Goal: Information Seeking & Learning: Learn about a topic

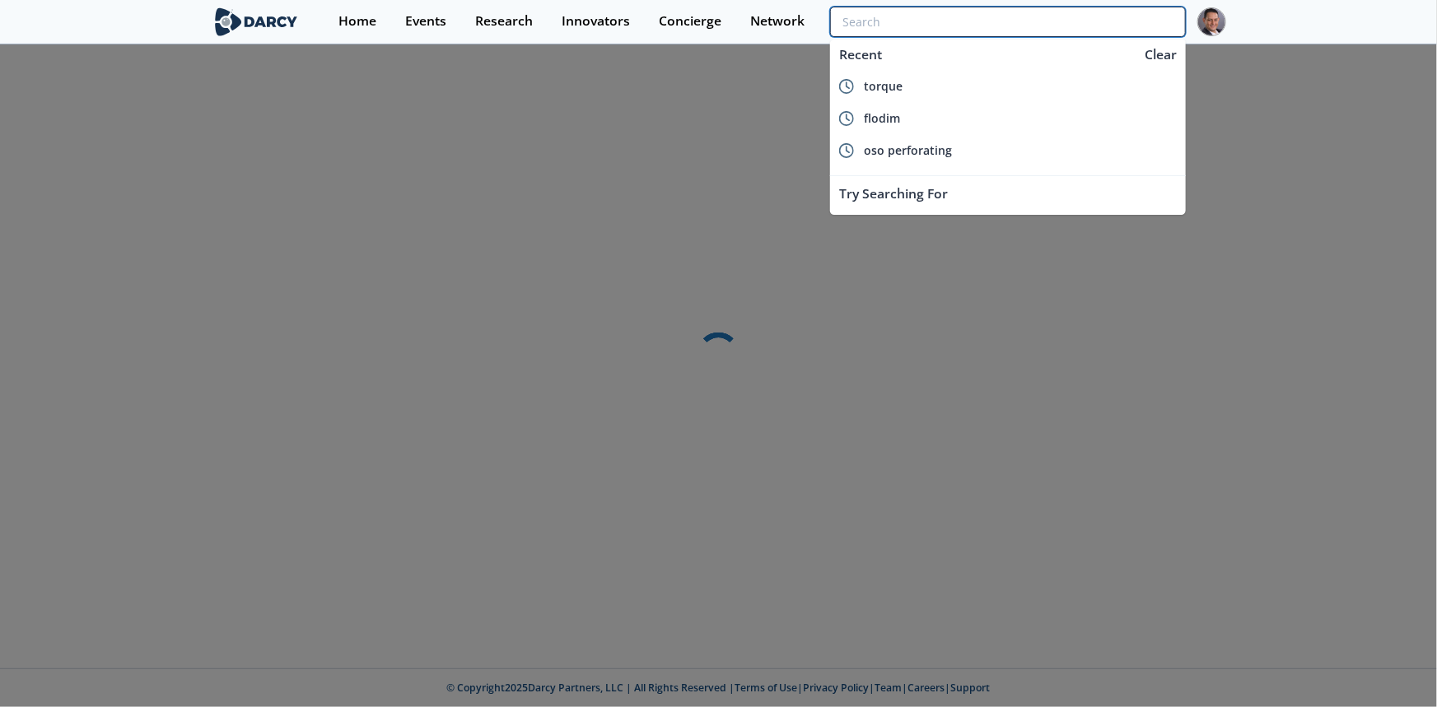
click at [1084, 14] on input "search" at bounding box center [1007, 22] width 355 height 30
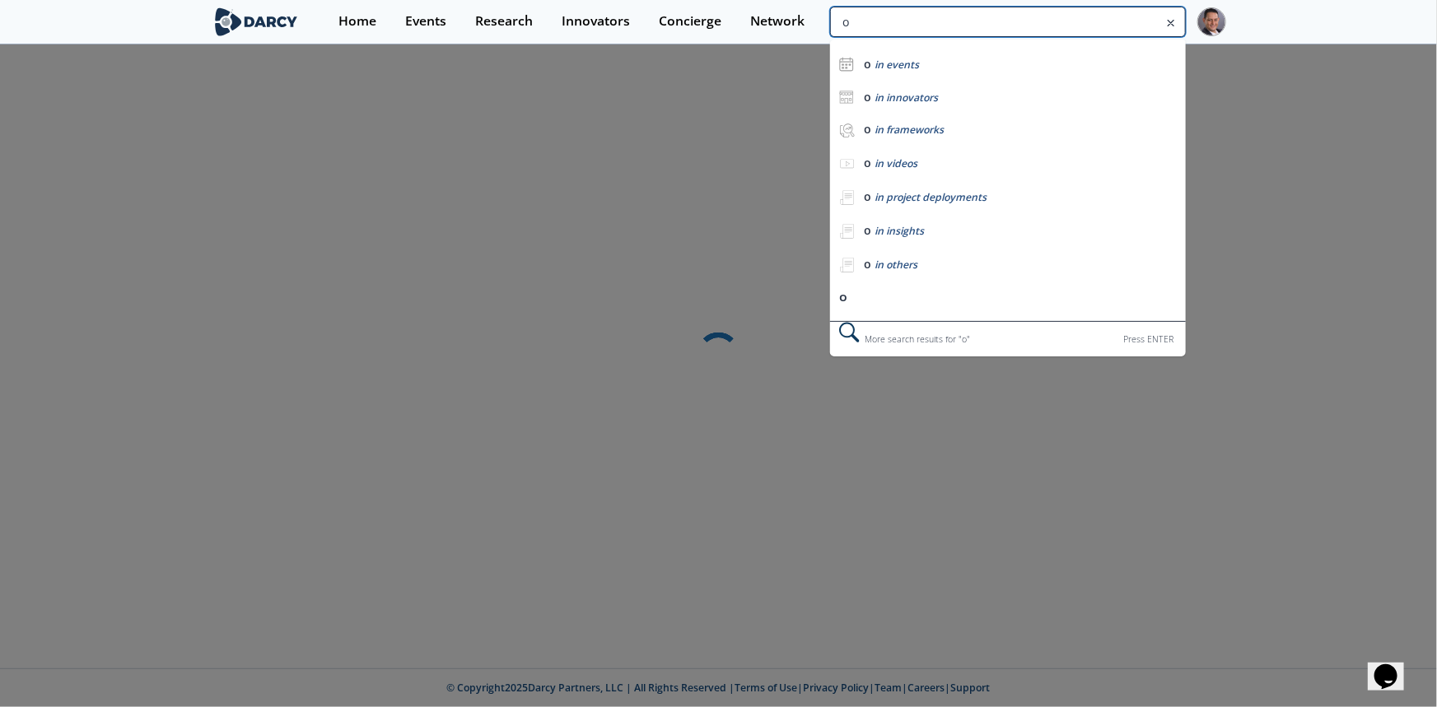
type input "os"
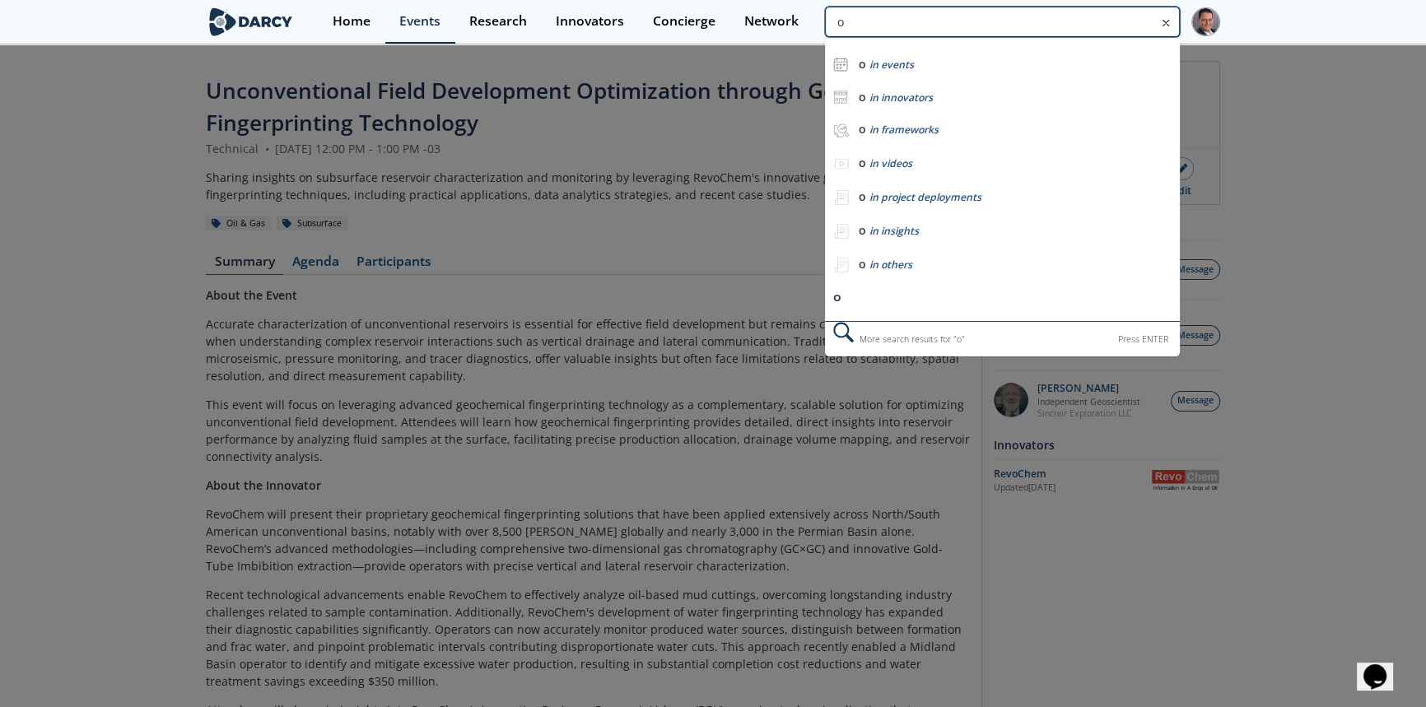
type input "o"
type input "oso"
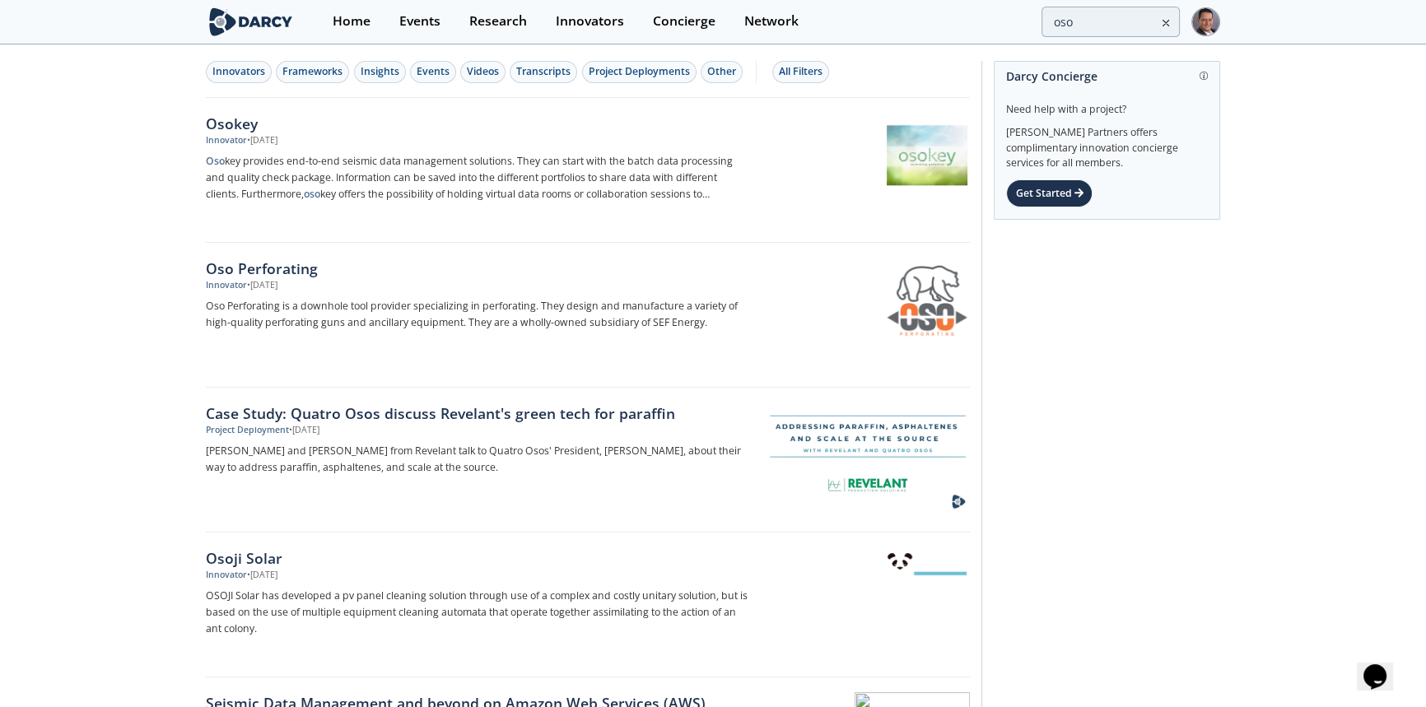
click at [239, 259] on div "Oso Perforating" at bounding box center [478, 268] width 545 height 21
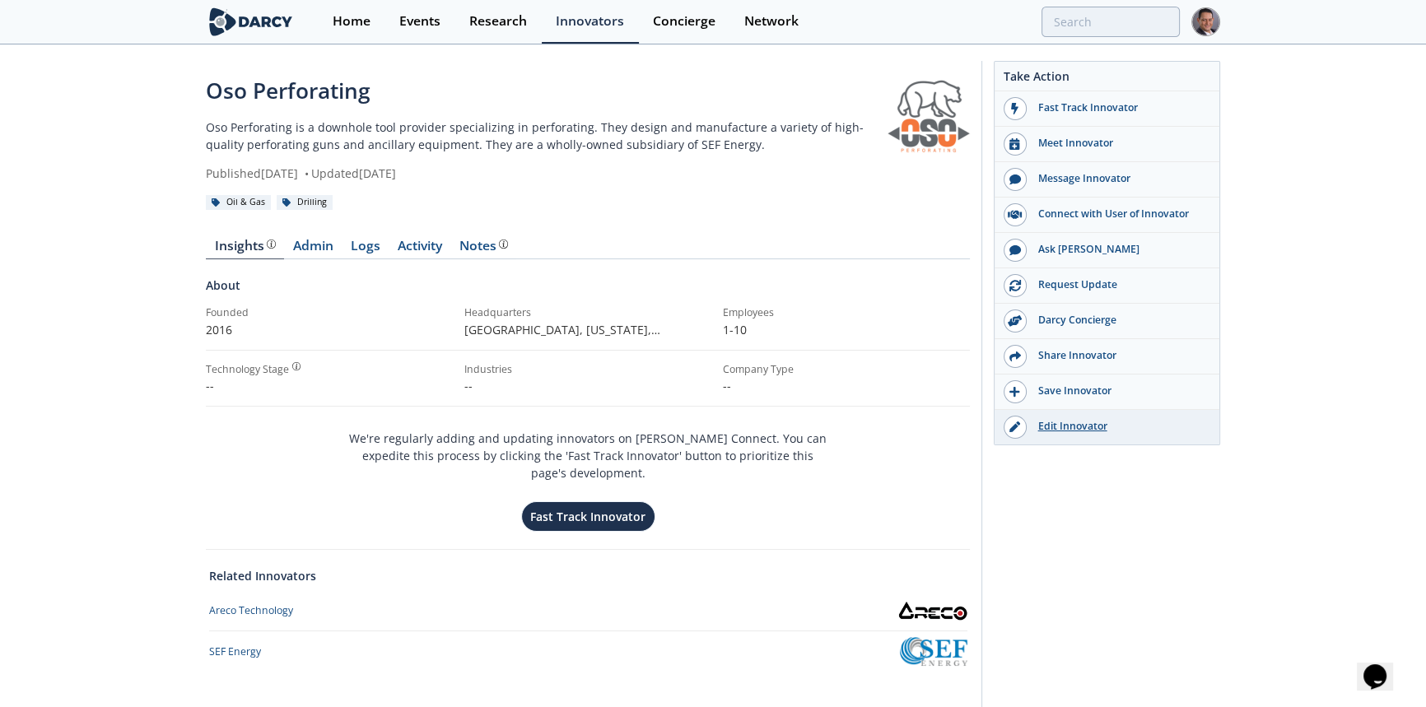
click at [1077, 428] on div "Edit Innovator" at bounding box center [1119, 426] width 184 height 15
click at [313, 249] on link "Admin" at bounding box center [313, 250] width 58 height 20
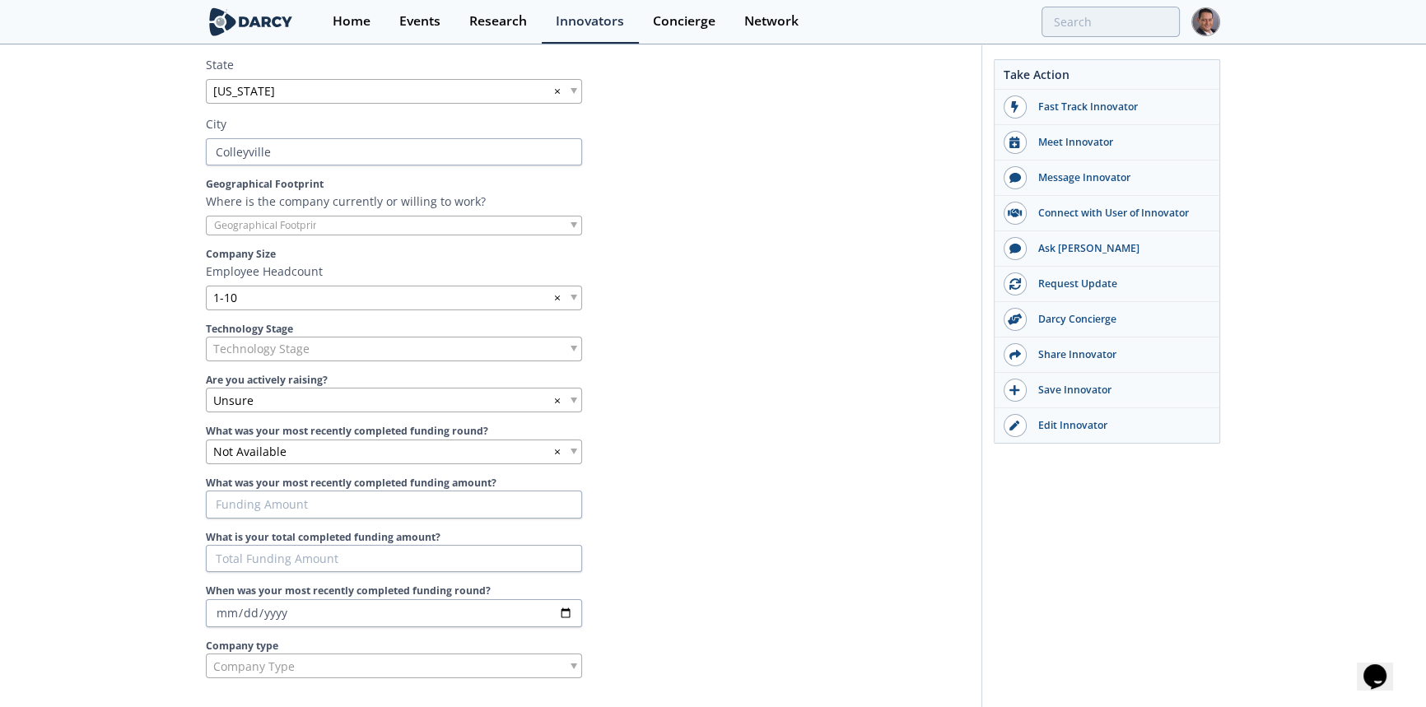
scroll to position [674, 0]
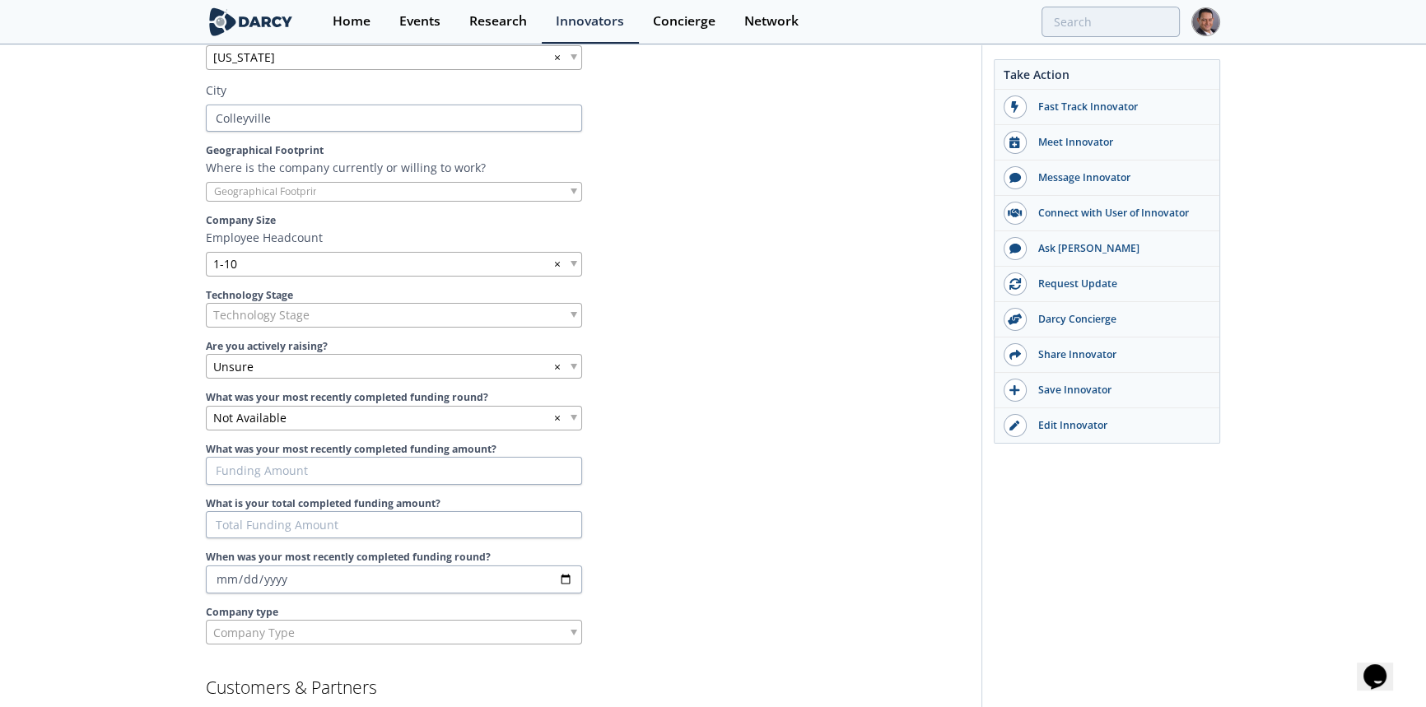
click at [318, 310] on div "Technology Stage" at bounding box center [394, 315] width 376 height 25
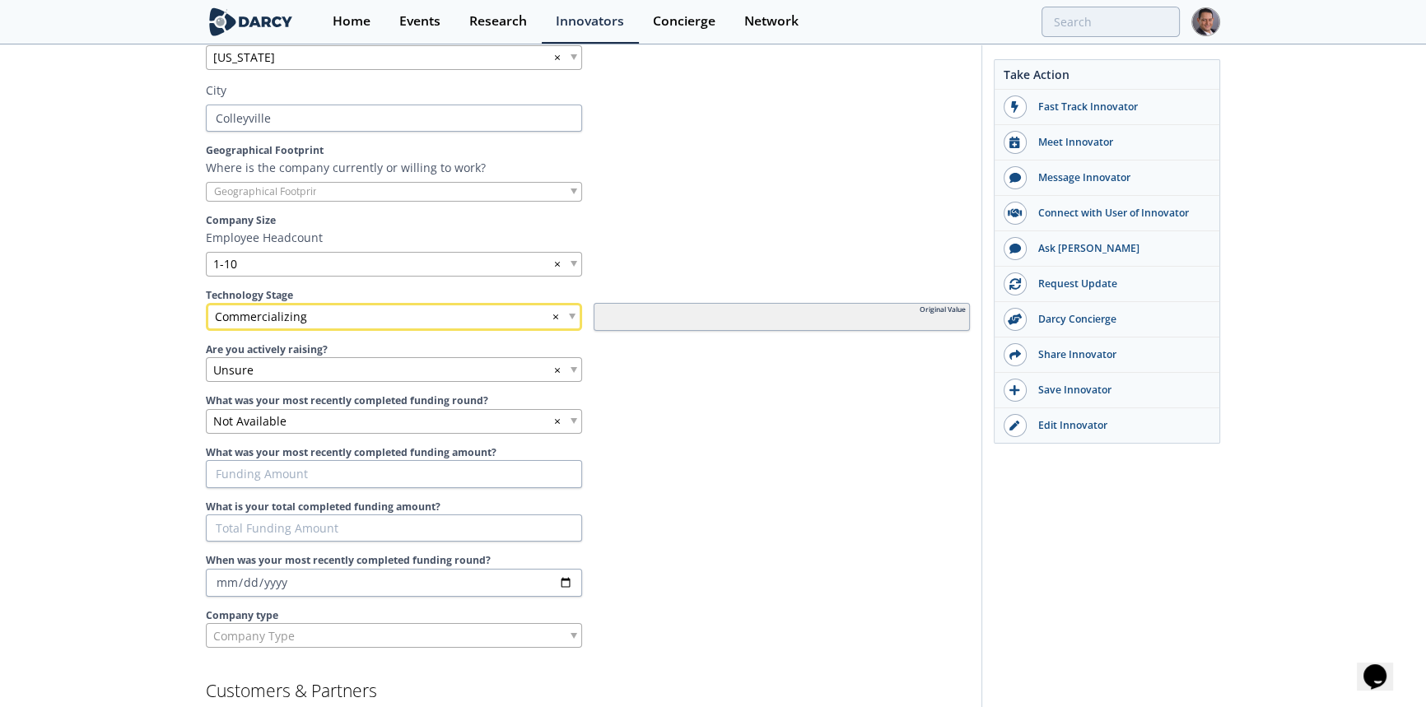
click at [344, 321] on div "Commercializing ×" at bounding box center [394, 317] width 376 height 28
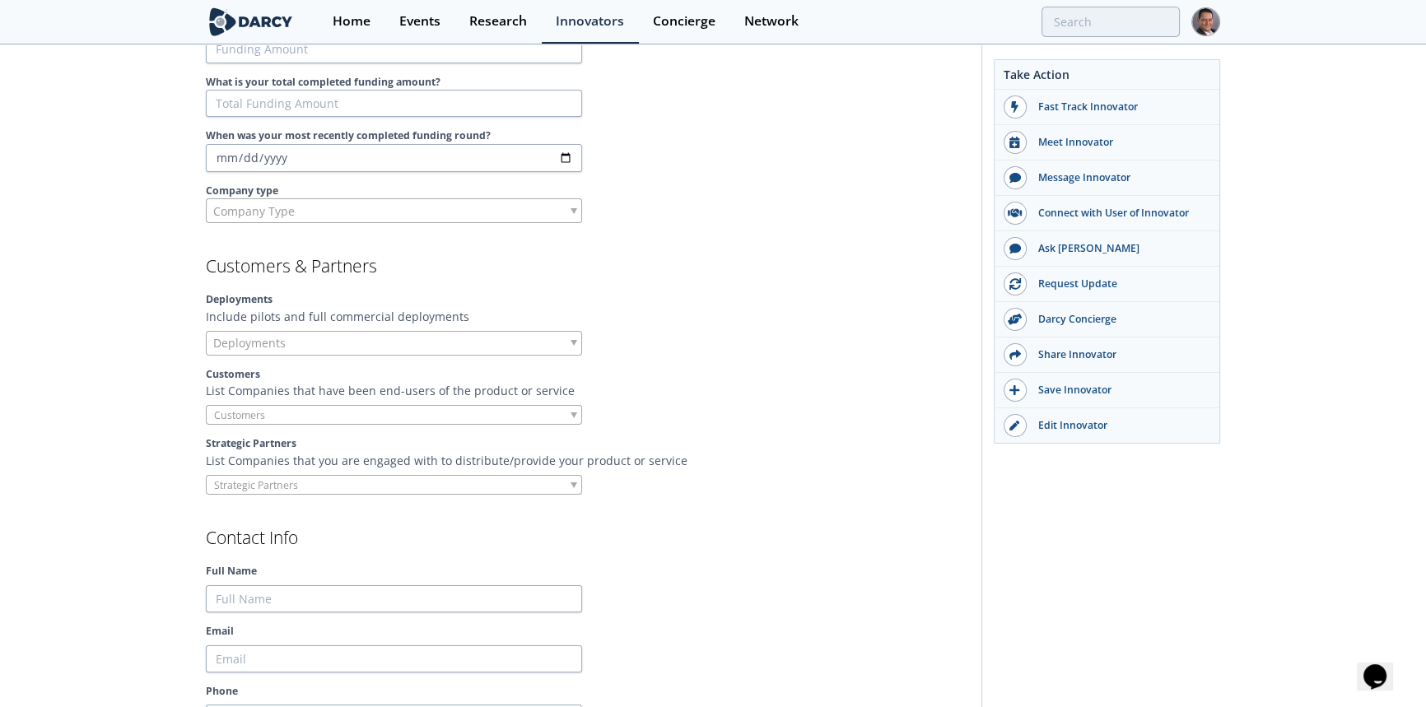
scroll to position [1122, 0]
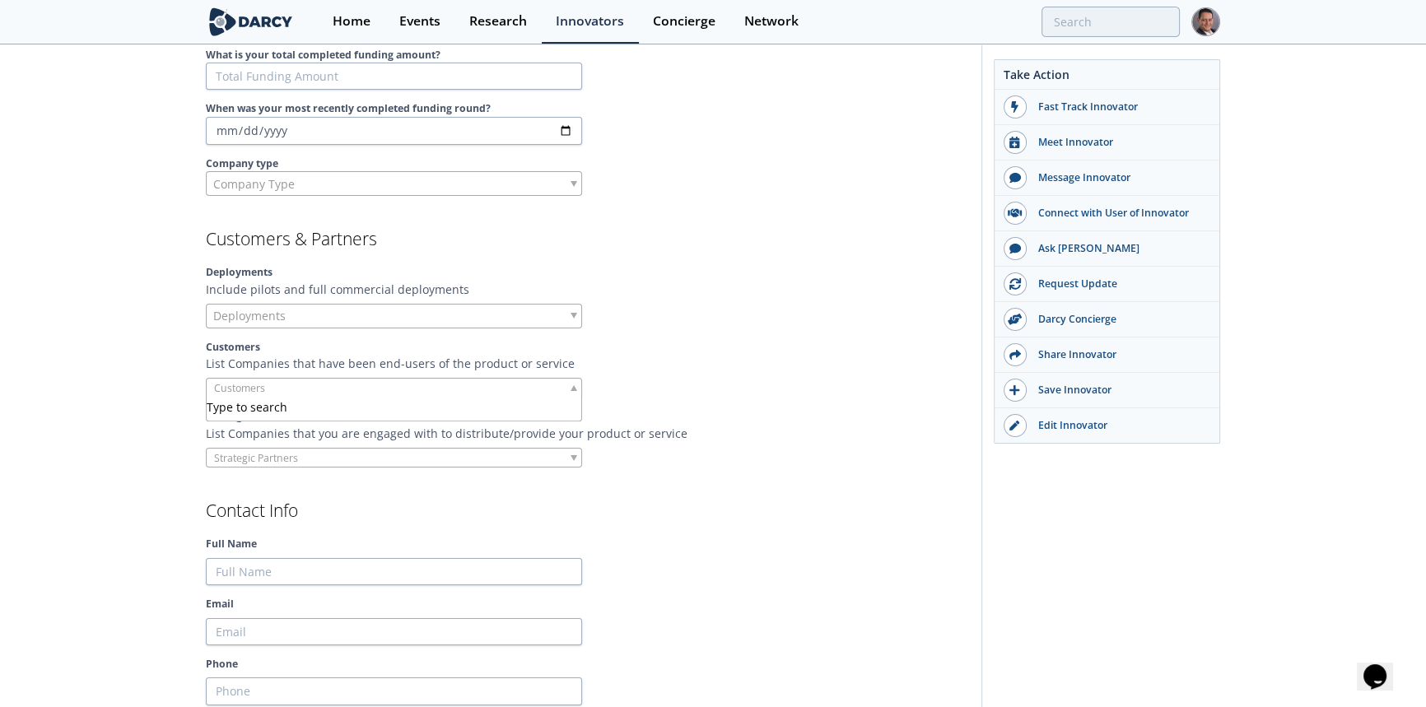
click at [378, 385] on div at bounding box center [394, 388] width 376 height 21
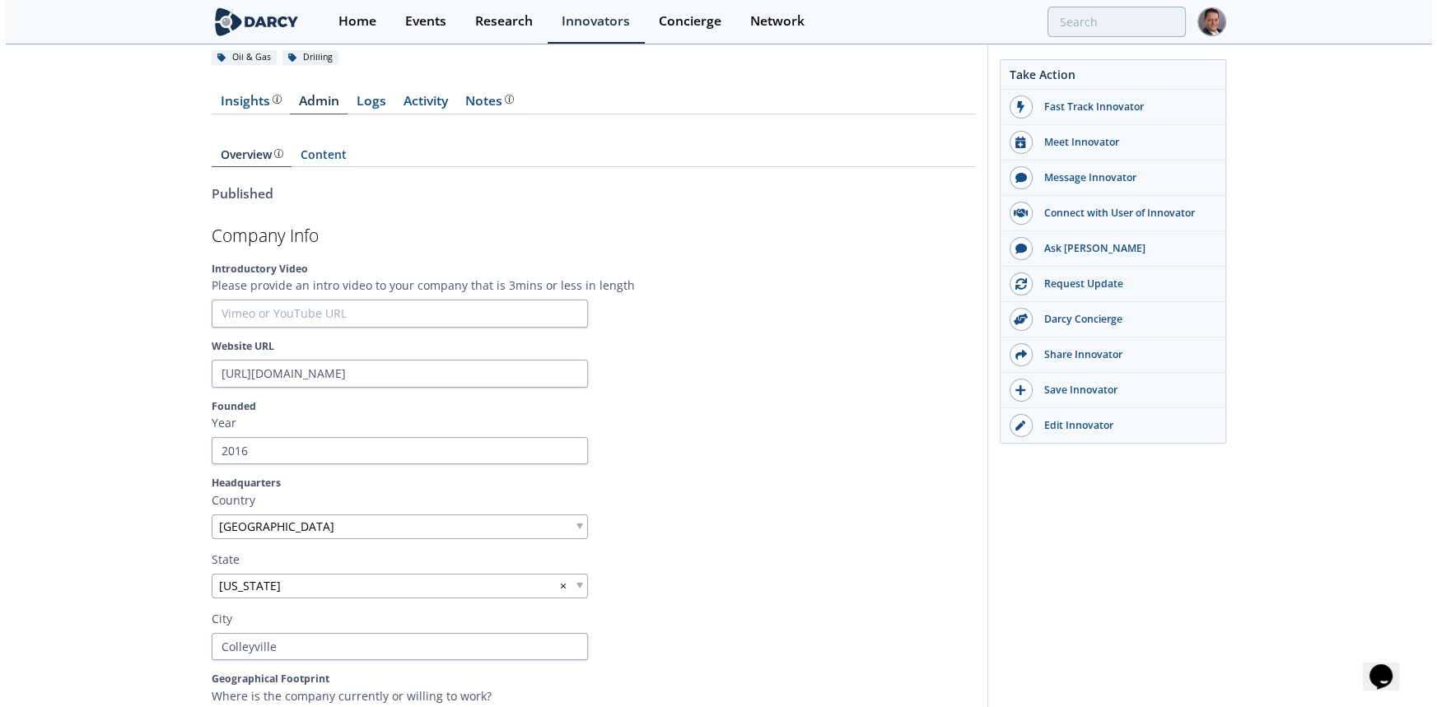
scroll to position [0, 0]
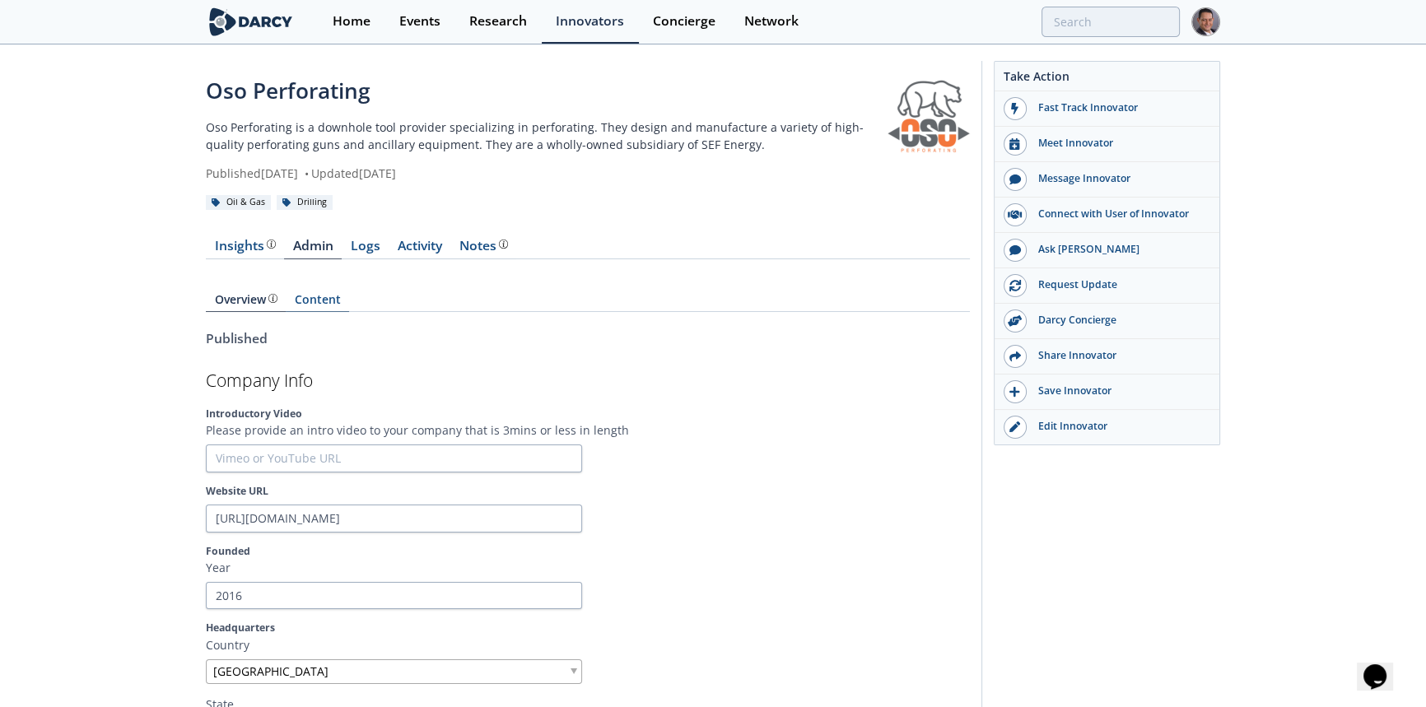
click at [318, 305] on link "Content" at bounding box center [317, 303] width 63 height 18
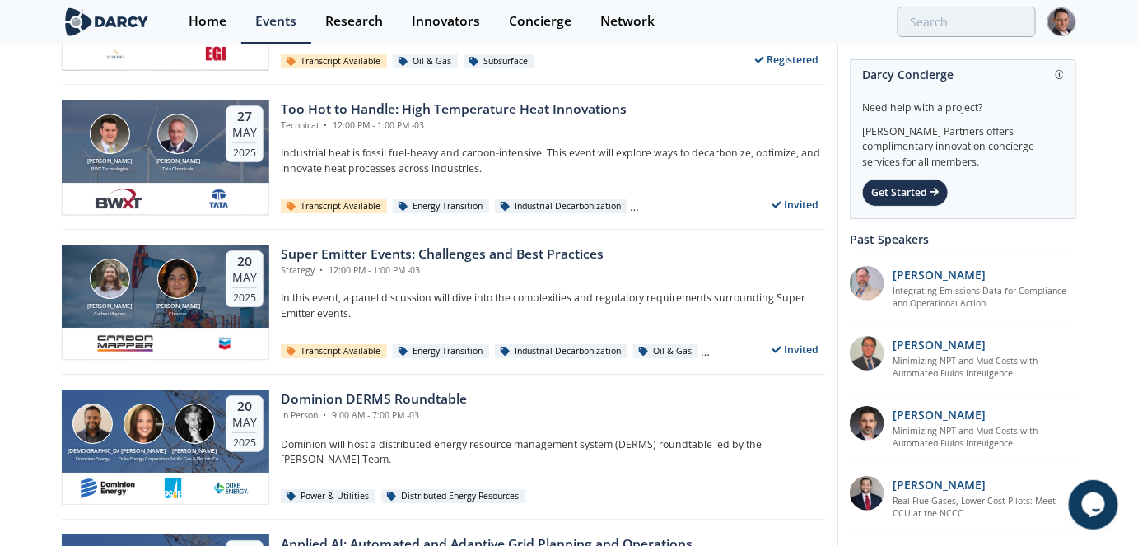
scroll to position [3570, 0]
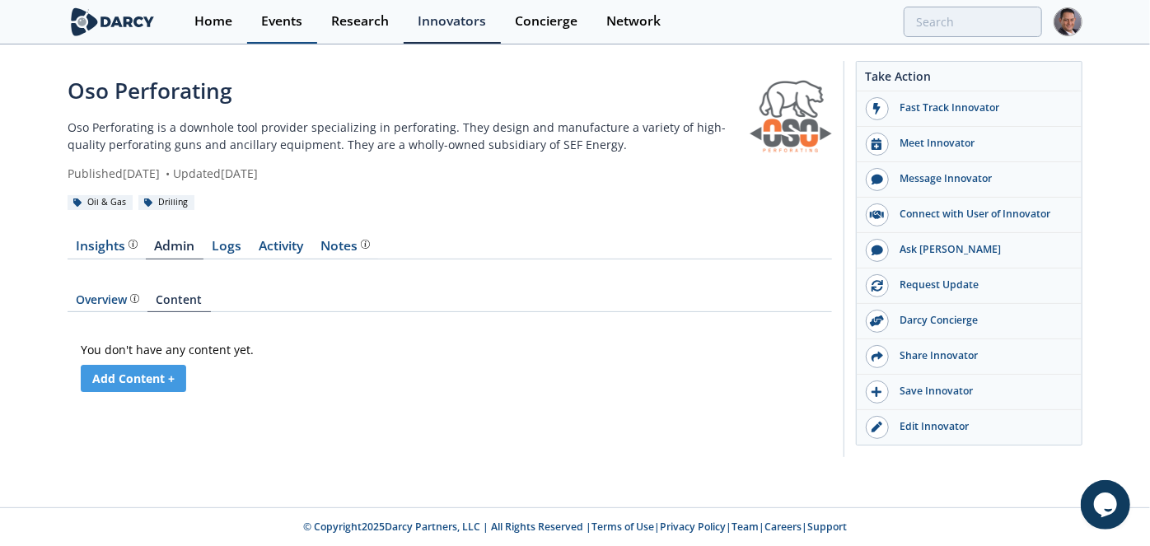
click at [291, 22] on div "Events" at bounding box center [281, 21] width 41 height 13
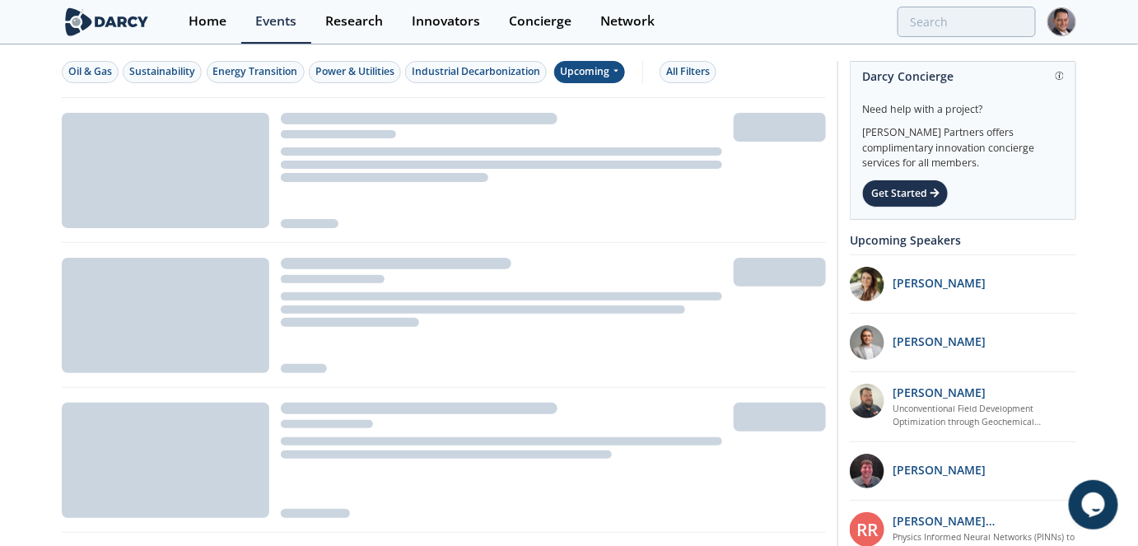
click at [595, 71] on div "Upcoming" at bounding box center [590, 72] width 72 height 22
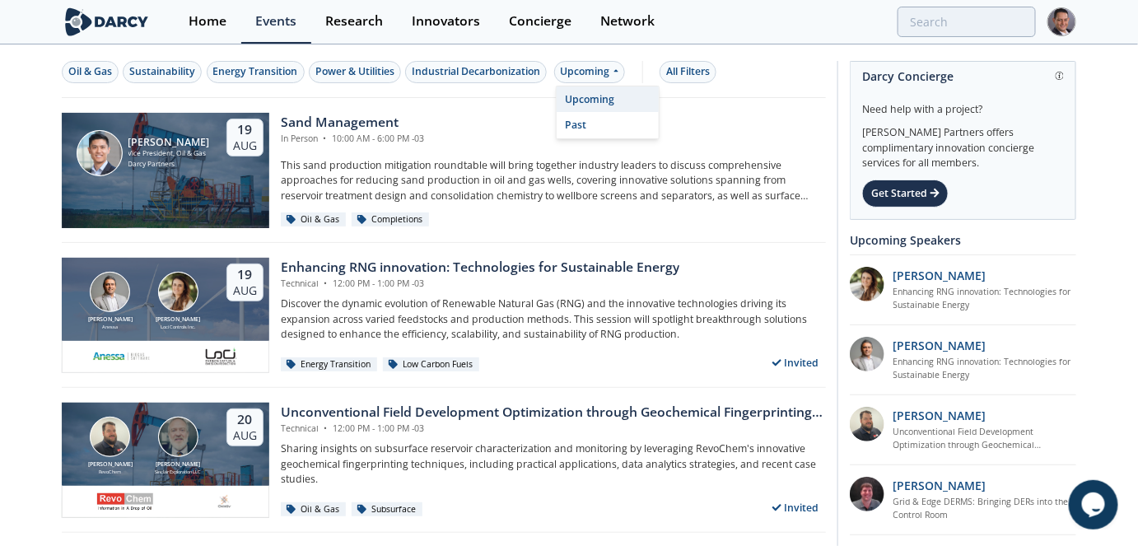
click at [812, 95] on div "Oil & Gas Sustainability Energy Transition Power & Utilities Industrial Decarbo…" at bounding box center [444, 72] width 764 height 52
click at [387, 262] on div "Enhancing RNG innovation: Technologies for Sustainable Energy" at bounding box center [480, 268] width 399 height 20
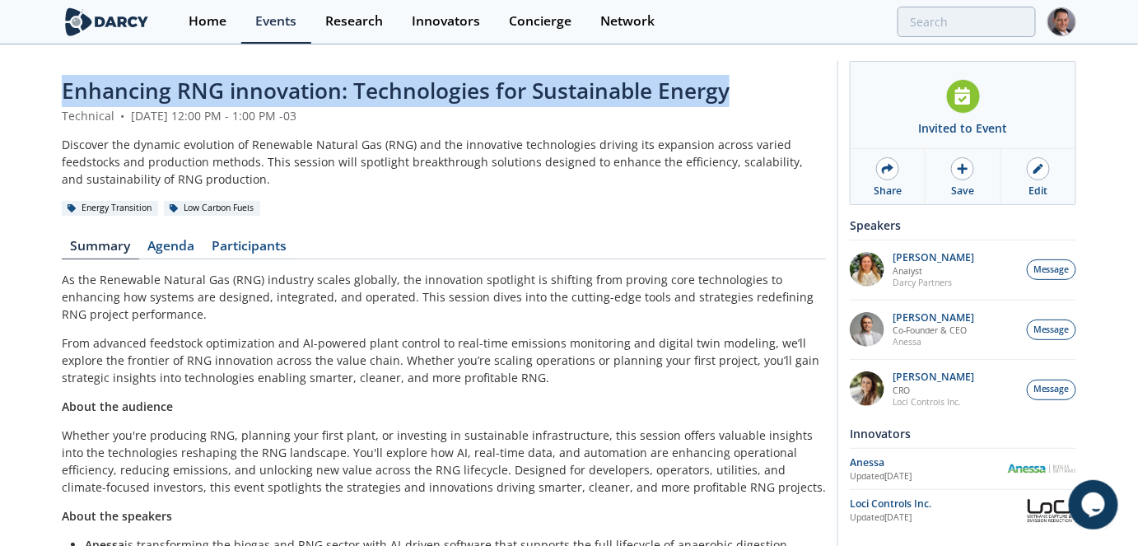
drag, startPoint x: 66, startPoint y: 91, endPoint x: 730, endPoint y: 93, distance: 663.7
click at [730, 93] on div "Enhancing RNG innovation: Technologies for Sustainable Energy" at bounding box center [444, 91] width 764 height 32
copy span "Enhancing RNG innovation: Technologies for Sustainable Energy"
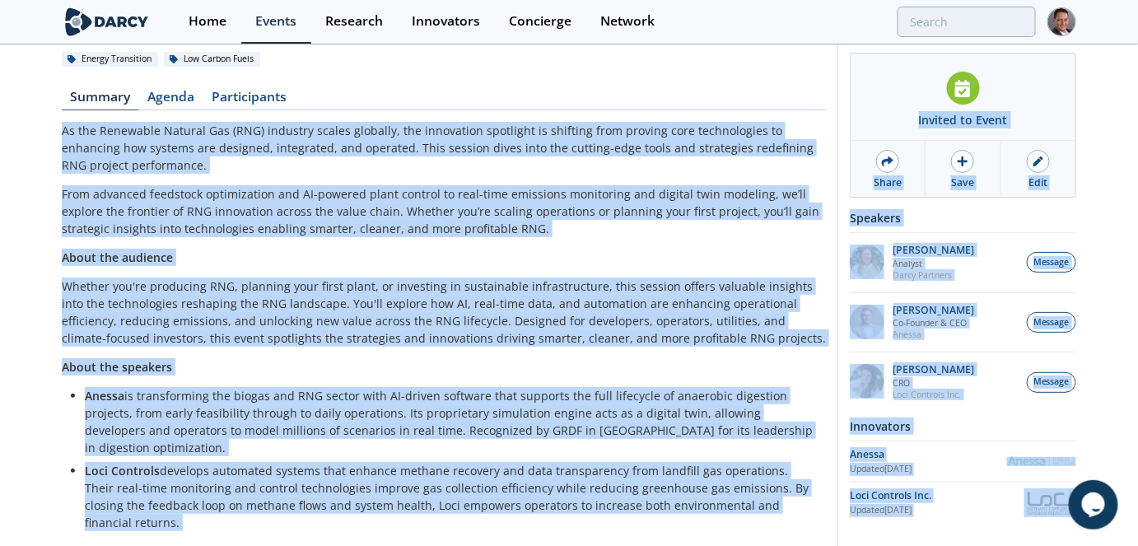
scroll to position [178, 0]
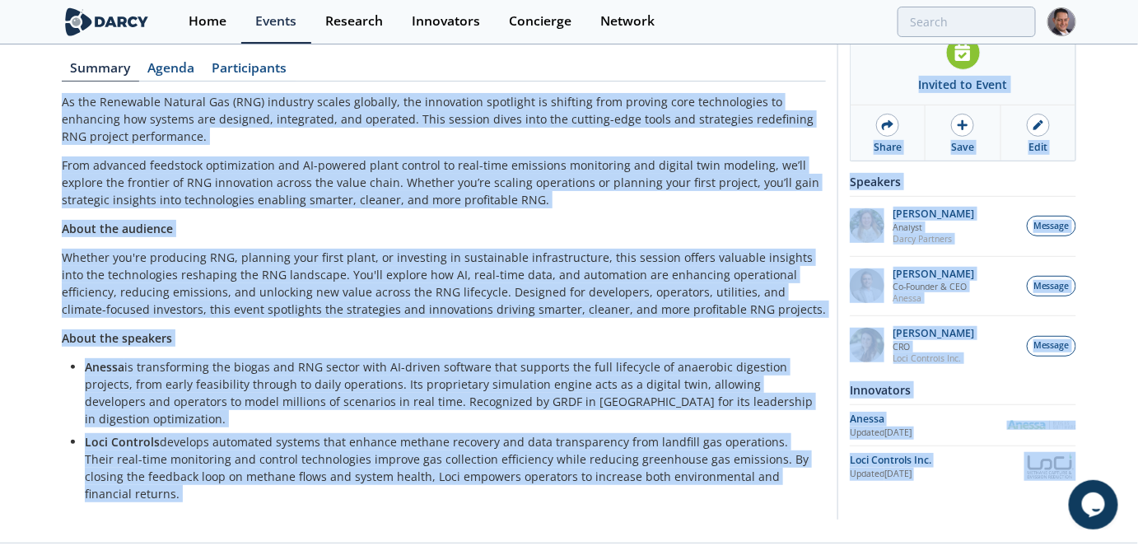
drag, startPoint x: 61, startPoint y: 174, endPoint x: 814, endPoint y: 469, distance: 809.1
click at [814, 469] on div "Enhancing RNG innovation: Technologies for Sustainable Energy Technical • Augus…" at bounding box center [569, 205] width 1138 height 674
copy div "As the Renewable Natural Gas (RNG) industry scales globally, the innovation spo…"
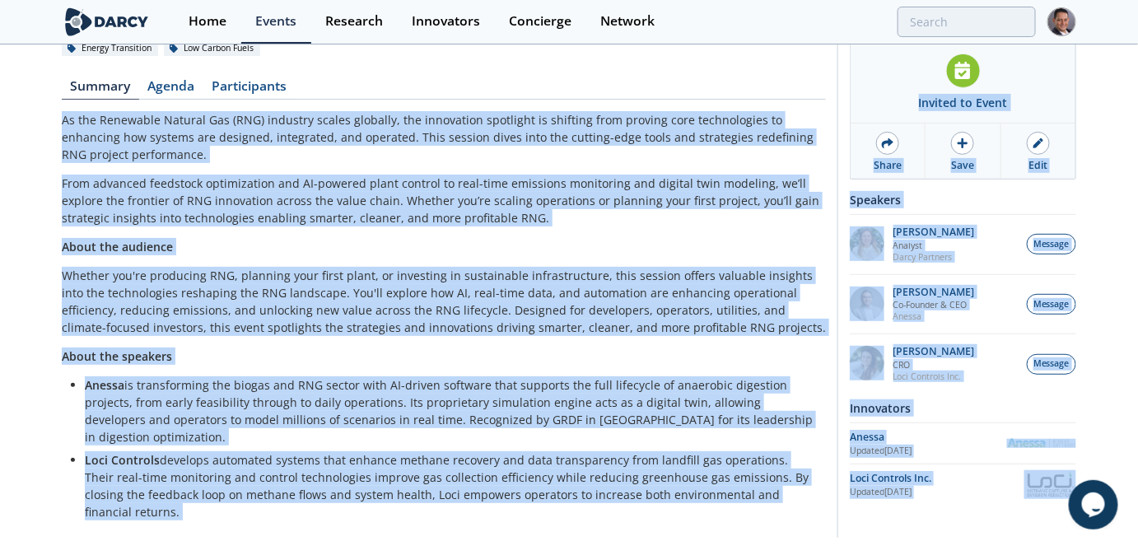
scroll to position [28, 0]
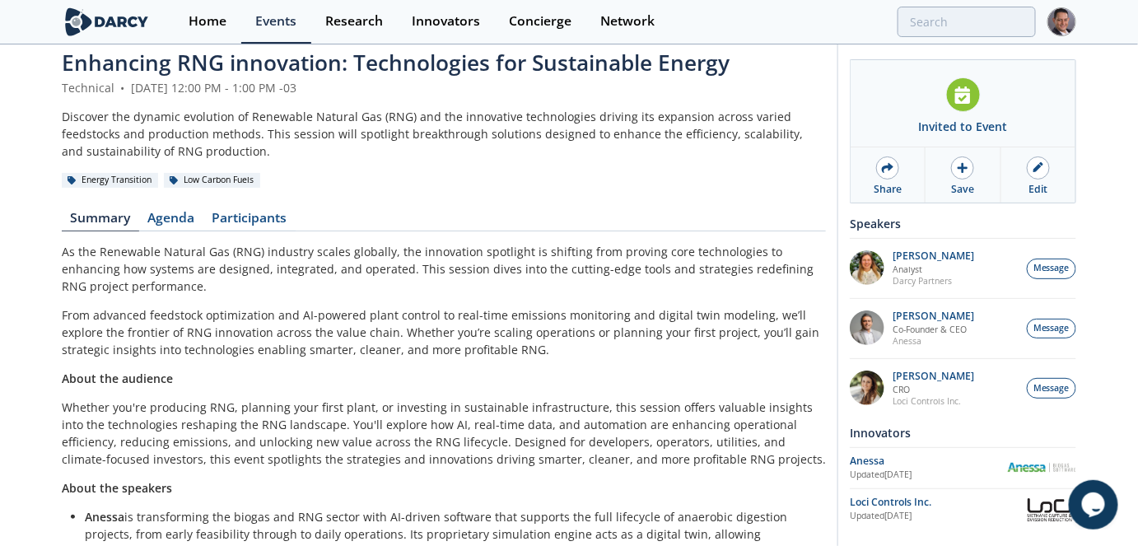
drag, startPoint x: 968, startPoint y: 101, endPoint x: 1090, endPoint y: 123, distance: 124.5
click at [1090, 123] on div "Enhancing RNG innovation: Technologies for Sustainable Energy Technical • Augus…" at bounding box center [569, 355] width 1138 height 674
click at [884, 165] on icon at bounding box center [888, 167] width 12 height 10
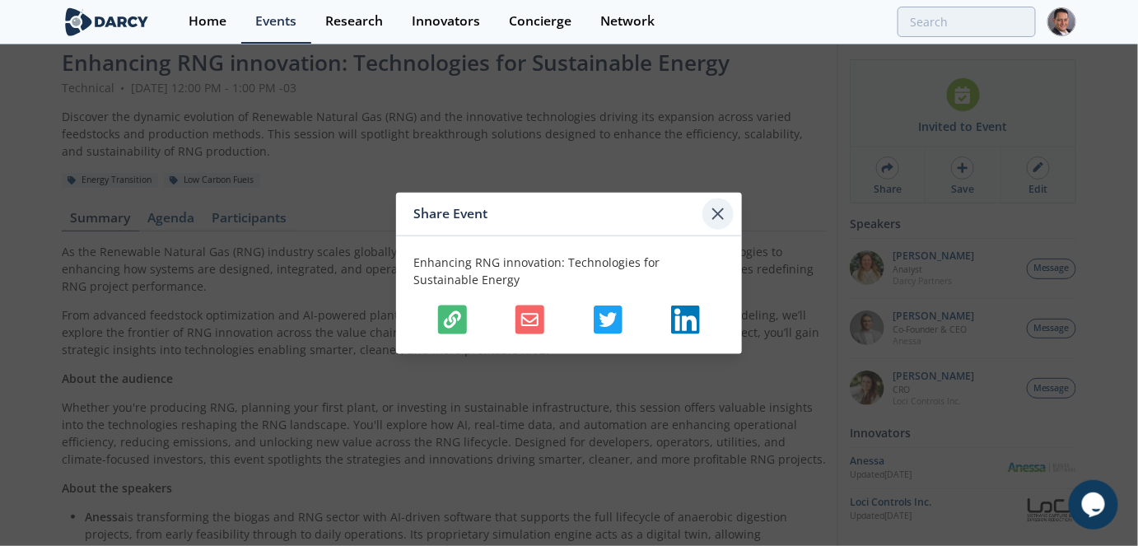
click at [718, 215] on icon at bounding box center [718, 213] width 20 height 20
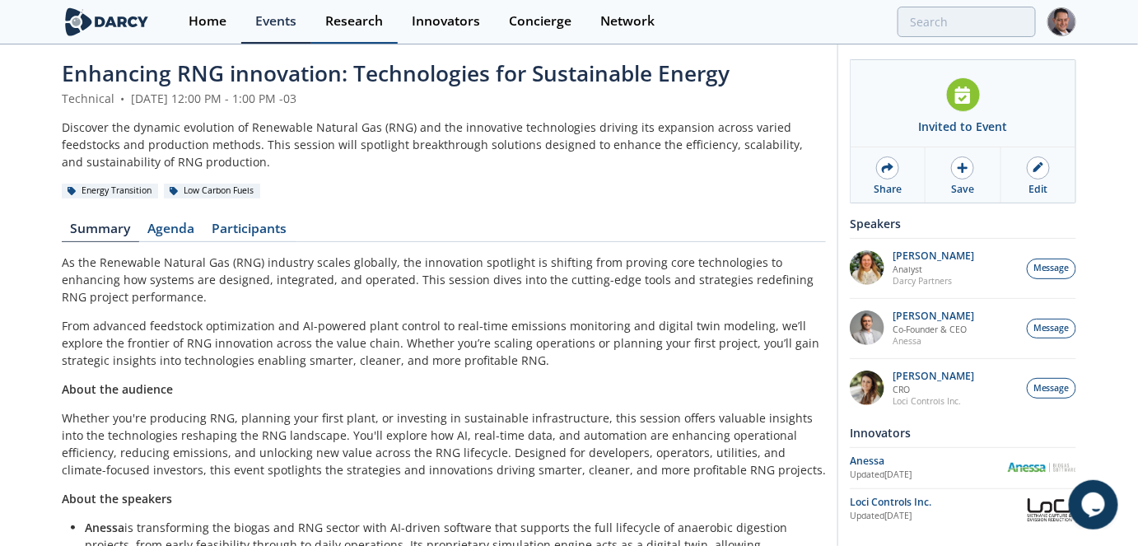
scroll to position [0, 0]
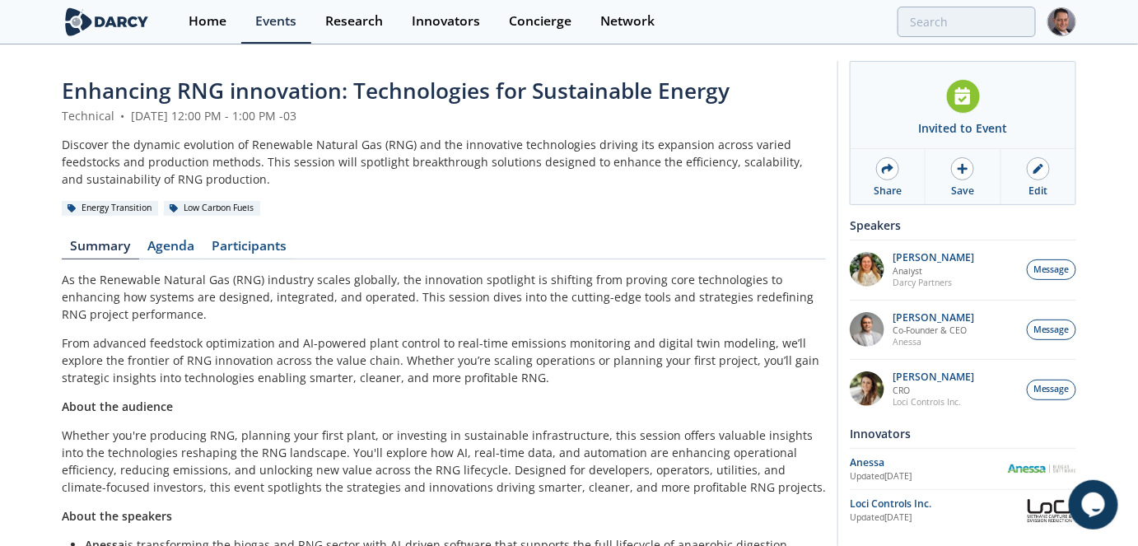
click at [276, 51] on div "Enhancing RNG innovation: Technologies for Sustainable Energy Technical • Augus…" at bounding box center [569, 371] width 1014 height 651
click at [395, 19] on link "Research" at bounding box center [354, 22] width 86 height 44
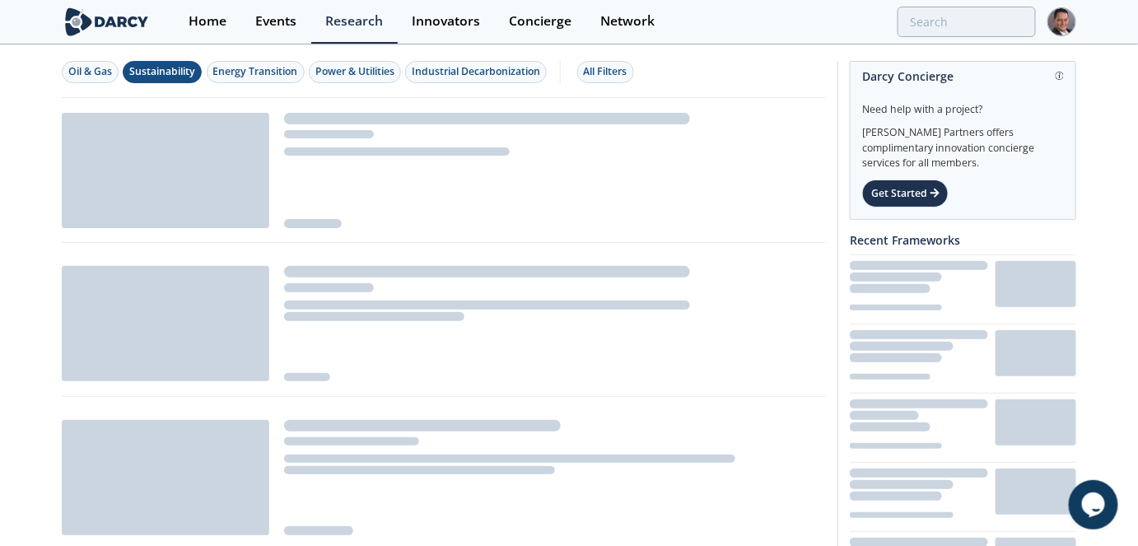
click at [180, 77] on div "Sustainability" at bounding box center [162, 71] width 66 height 15
click at [612, 72] on div "All Filters 5" at bounding box center [612, 71] width 57 height 15
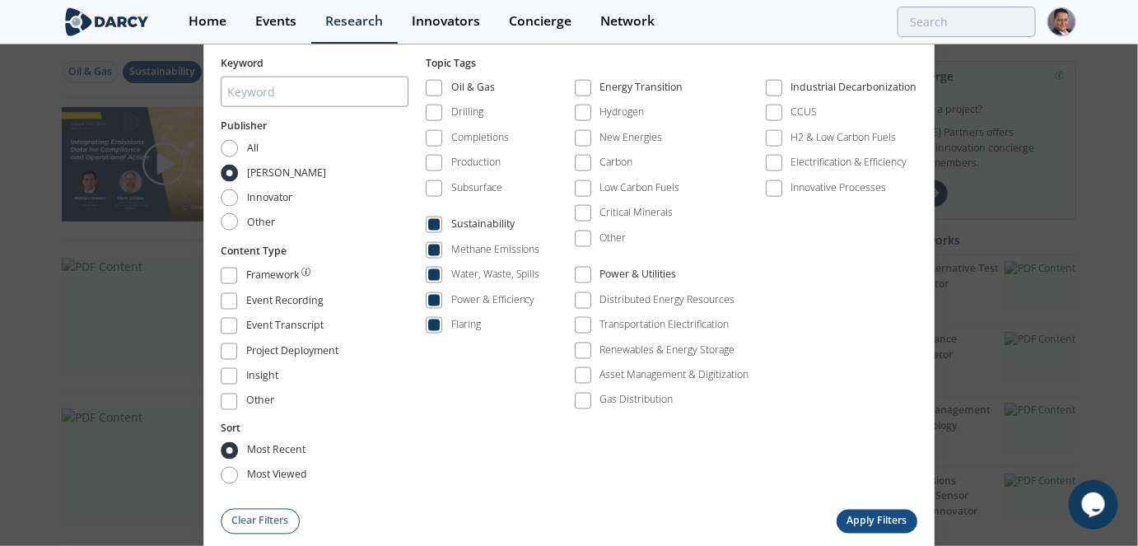
click at [854, 515] on button "Apply Filters" at bounding box center [877, 521] width 81 height 24
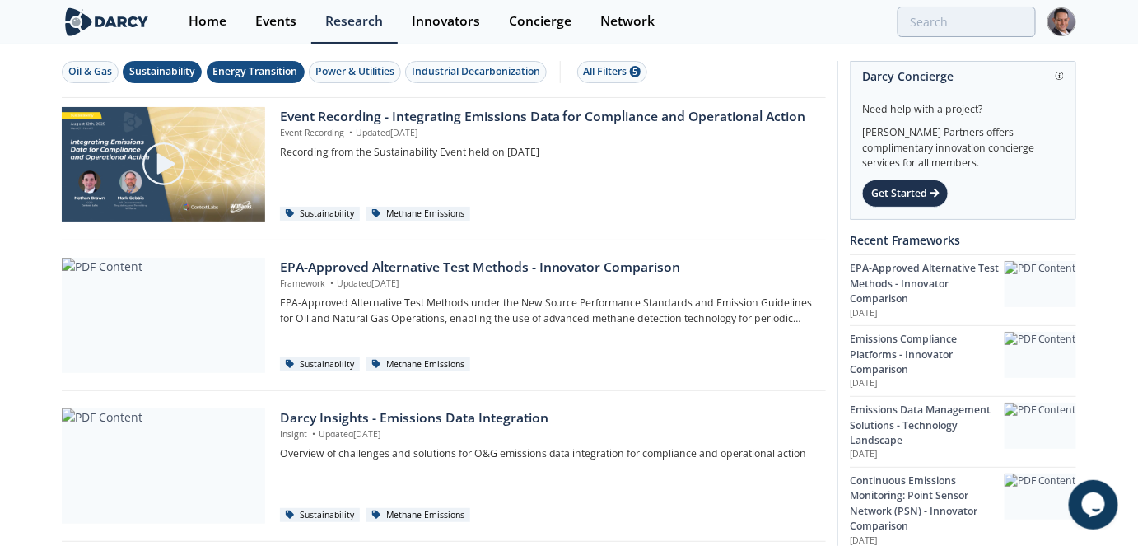
click at [259, 69] on div "Energy Transition" at bounding box center [255, 71] width 85 height 15
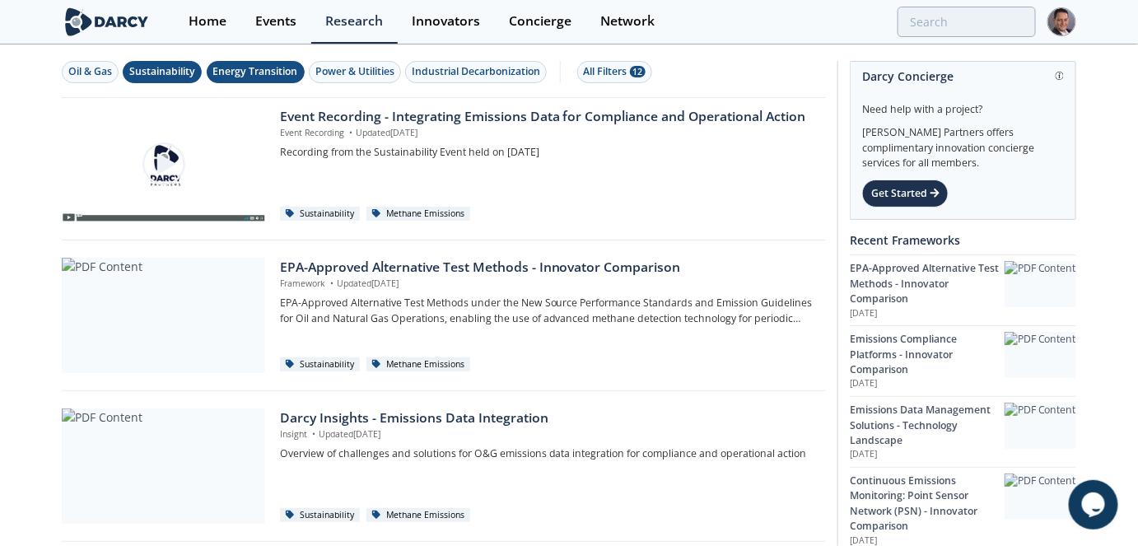
click at [156, 70] on div "Sustainability" at bounding box center [162, 71] width 66 height 15
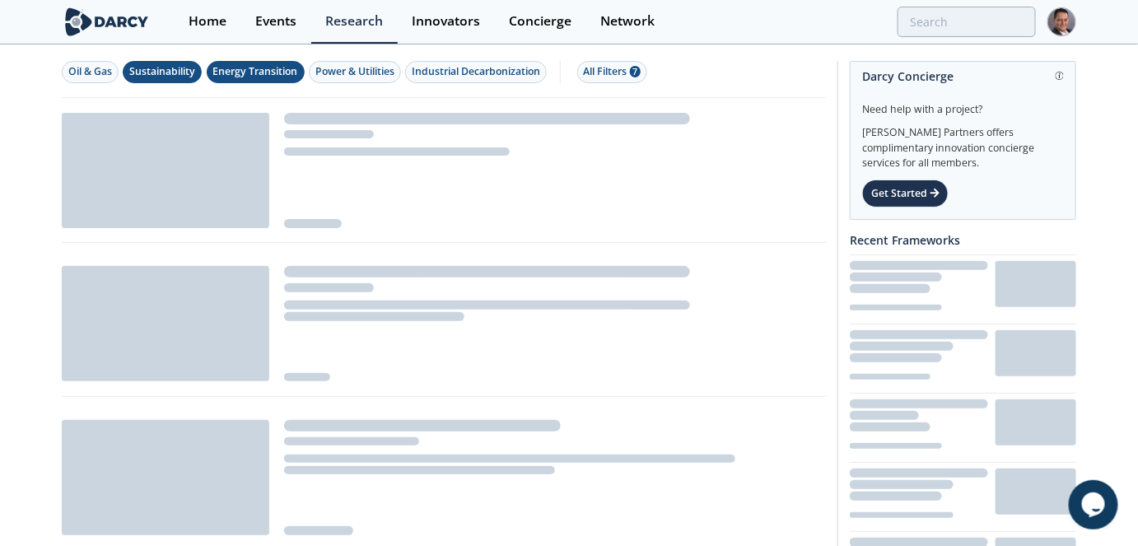
click at [149, 79] on button "Sustainability" at bounding box center [162, 72] width 79 height 22
click at [248, 79] on button "Energy Transition" at bounding box center [256, 72] width 98 height 22
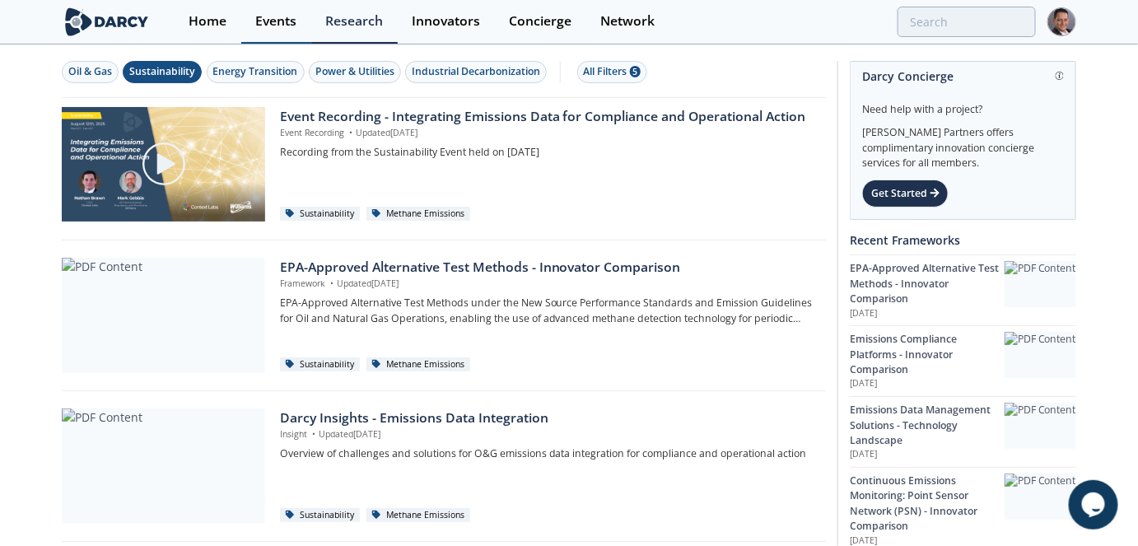
click at [286, 4] on link "Events" at bounding box center [276, 22] width 70 height 44
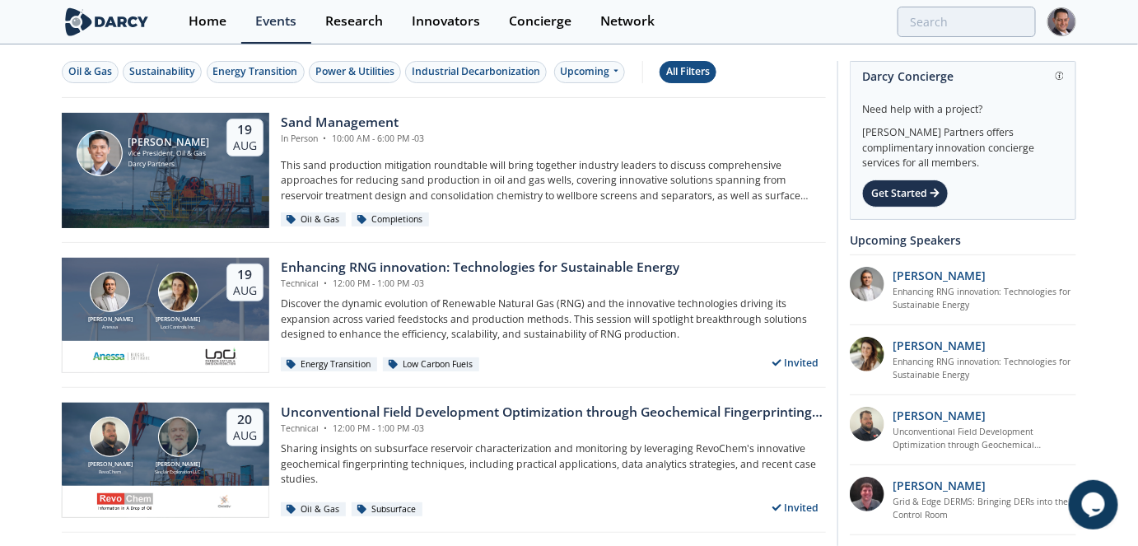
click at [685, 68] on div "All Filters" at bounding box center [688, 71] width 44 height 15
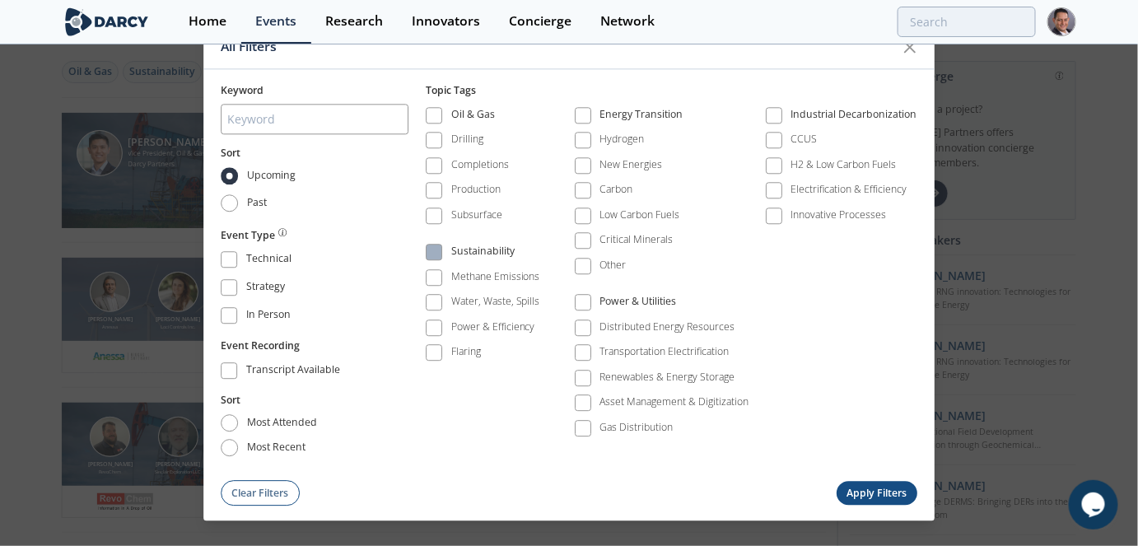
click at [436, 259] on span at bounding box center [434, 253] width 16 height 16
click at [902, 487] on button "Apply Filters" at bounding box center [877, 494] width 81 height 24
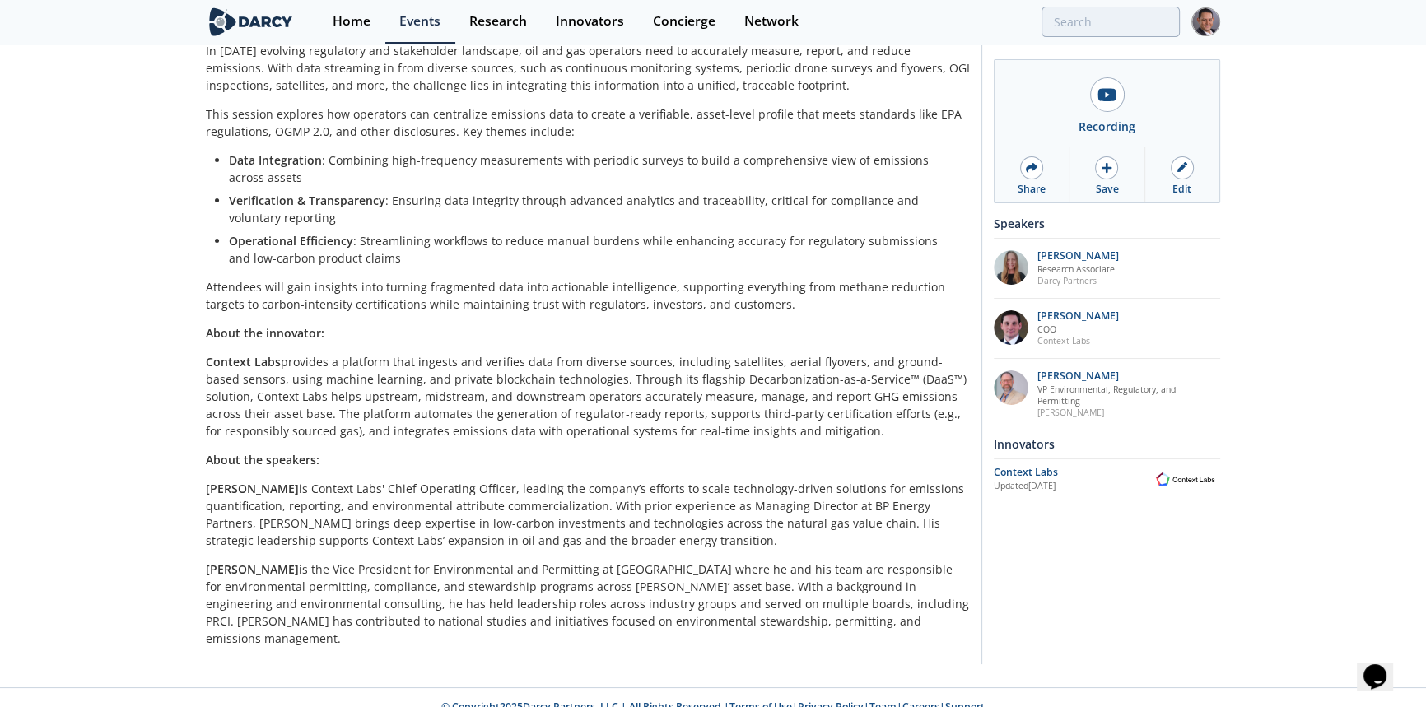
scroll to position [305, 0]
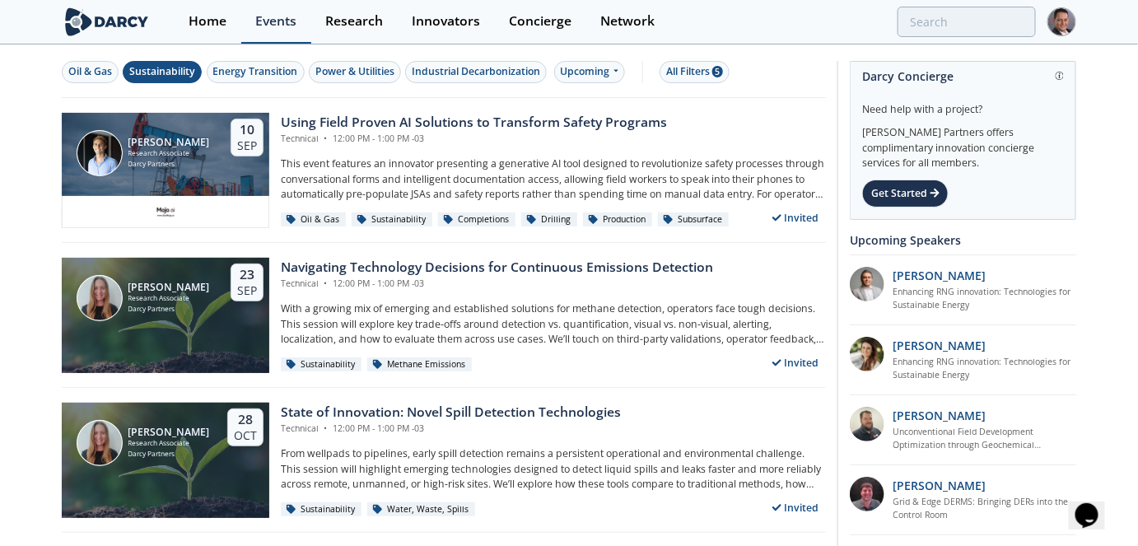
click at [274, 26] on div "Events" at bounding box center [275, 21] width 41 height 13
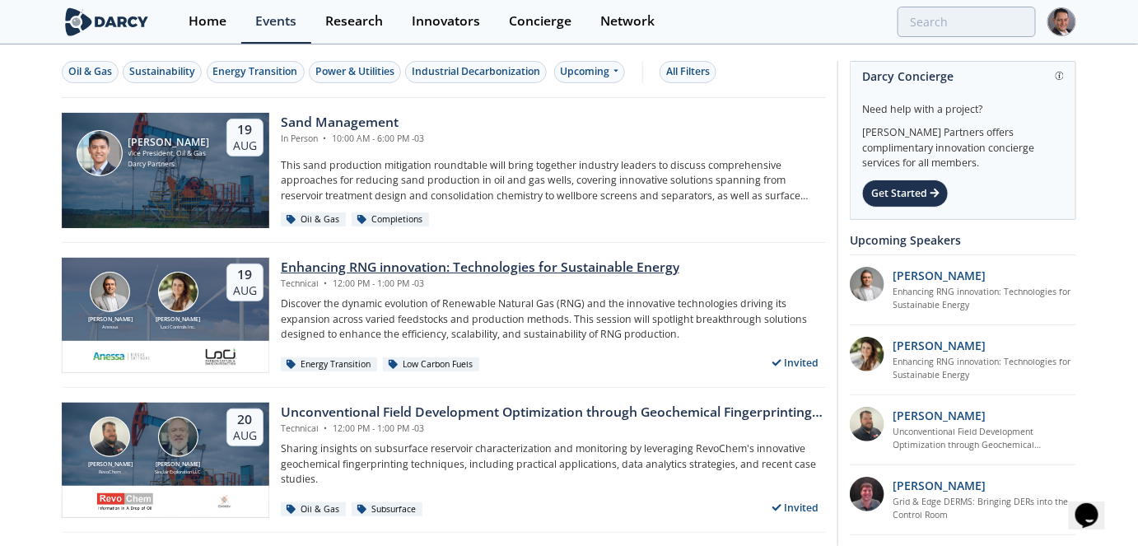
click at [425, 268] on div "Enhancing RNG innovation: Technologies for Sustainable Energy" at bounding box center [480, 268] width 399 height 20
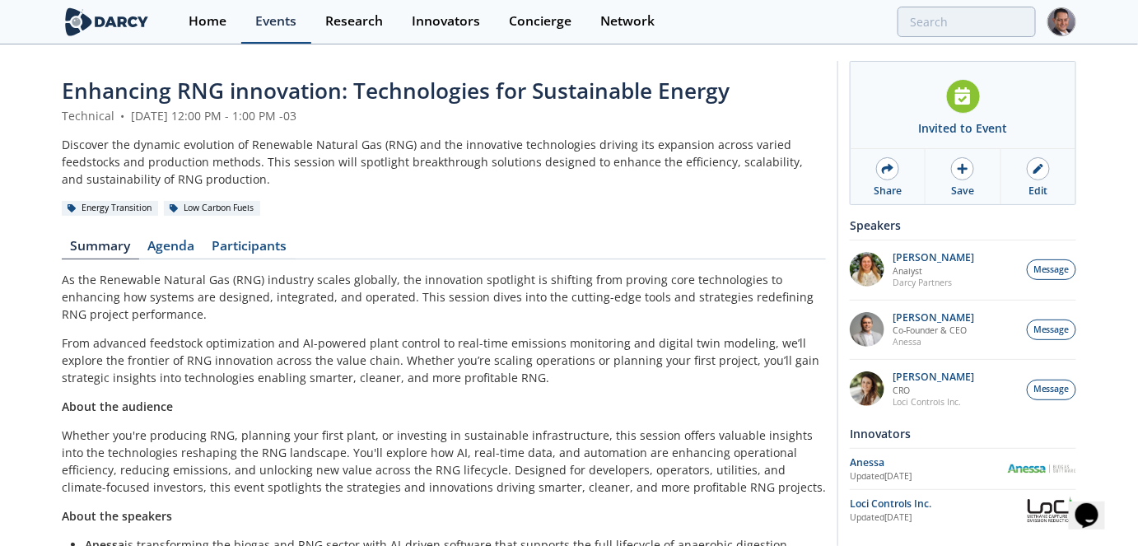
click at [275, 36] on link "Events" at bounding box center [276, 22] width 70 height 44
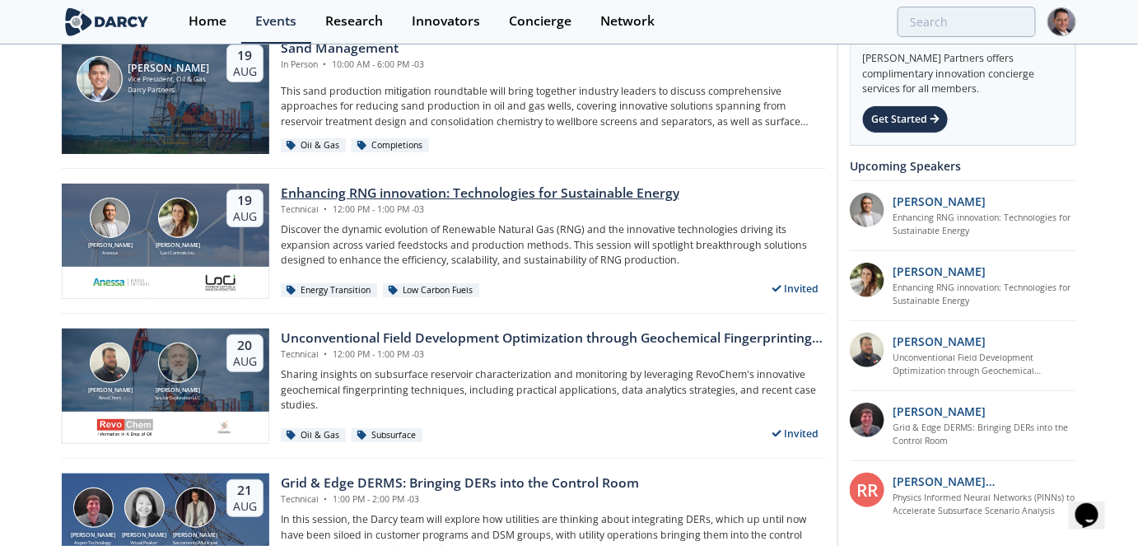
scroll to position [74, 0]
click at [424, 337] on div "Unconventional Field Development Optimization through Geochemical Fingerprintin…" at bounding box center [553, 339] width 545 height 20
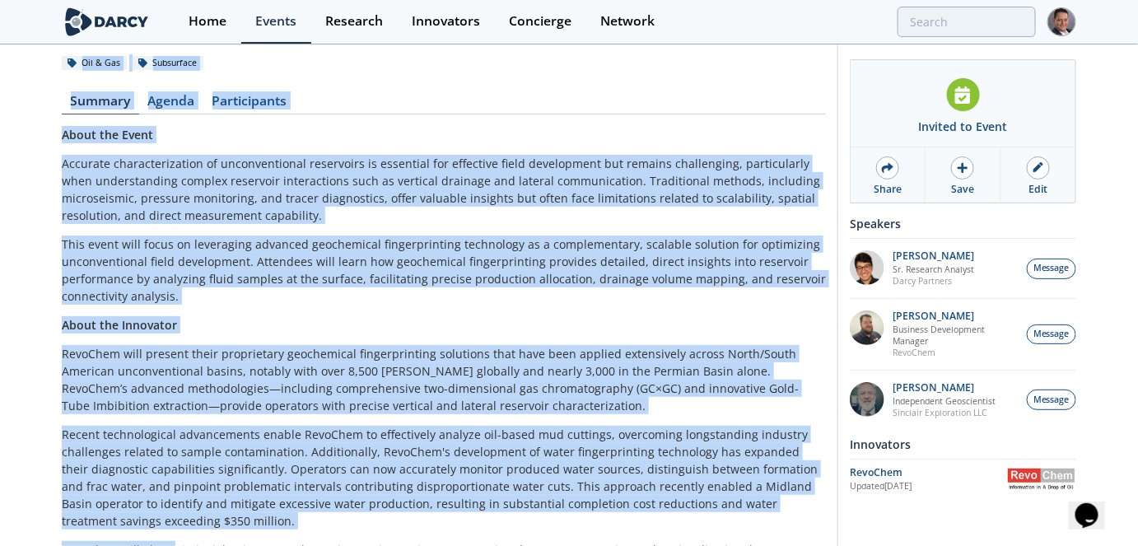
scroll to position [285, 0]
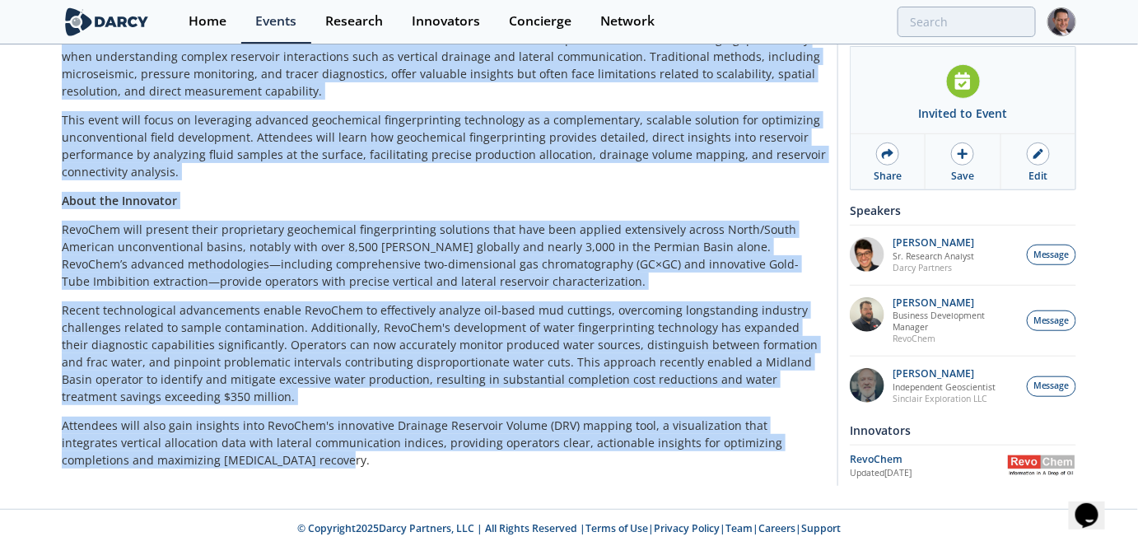
drag, startPoint x: 58, startPoint y: 82, endPoint x: 351, endPoint y: 464, distance: 480.9
click at [351, 464] on div "Unconventional Field Development Optimization through Geochemical Fingerprintin…" at bounding box center [569, 135] width 1138 height 748
copy div "Unconventional Field Development Optimization through Geochemical Fingerprintin…"
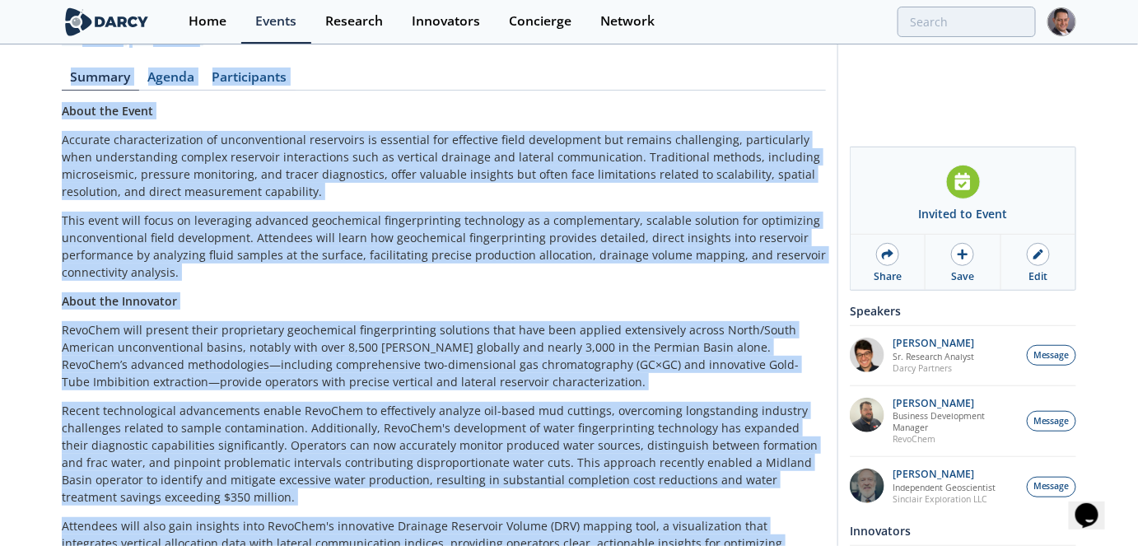
scroll to position [0, 0]
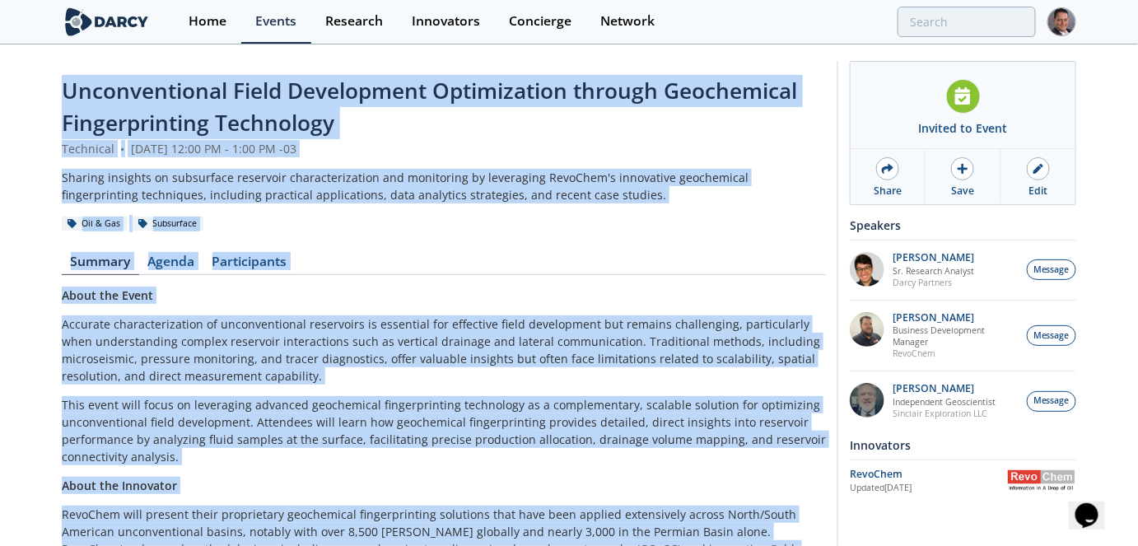
click at [643, 213] on header "Unconventional Field Development Optimization through Geochemical Fingerprintin…" at bounding box center [444, 153] width 764 height 157
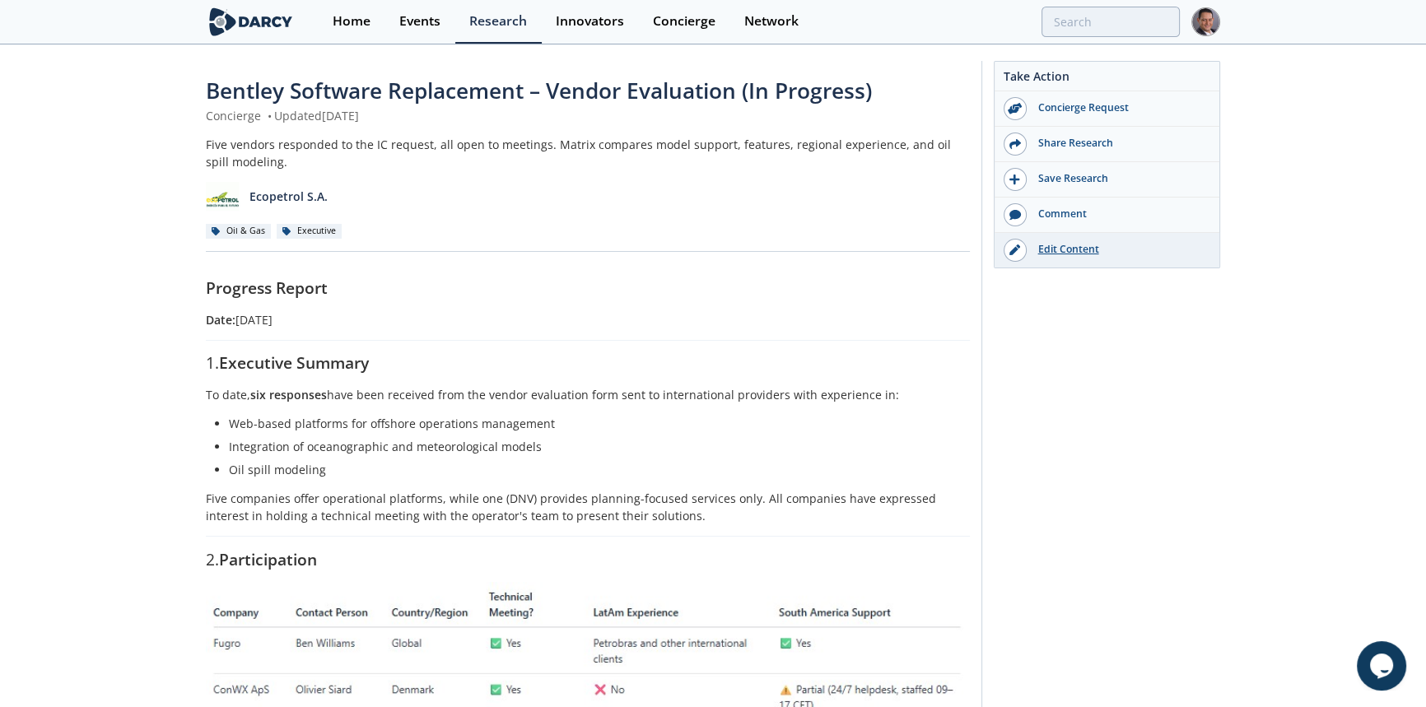
click at [1064, 257] on link "Edit Content" at bounding box center [1107, 250] width 225 height 35
